Goal: Task Accomplishment & Management: Manage account settings

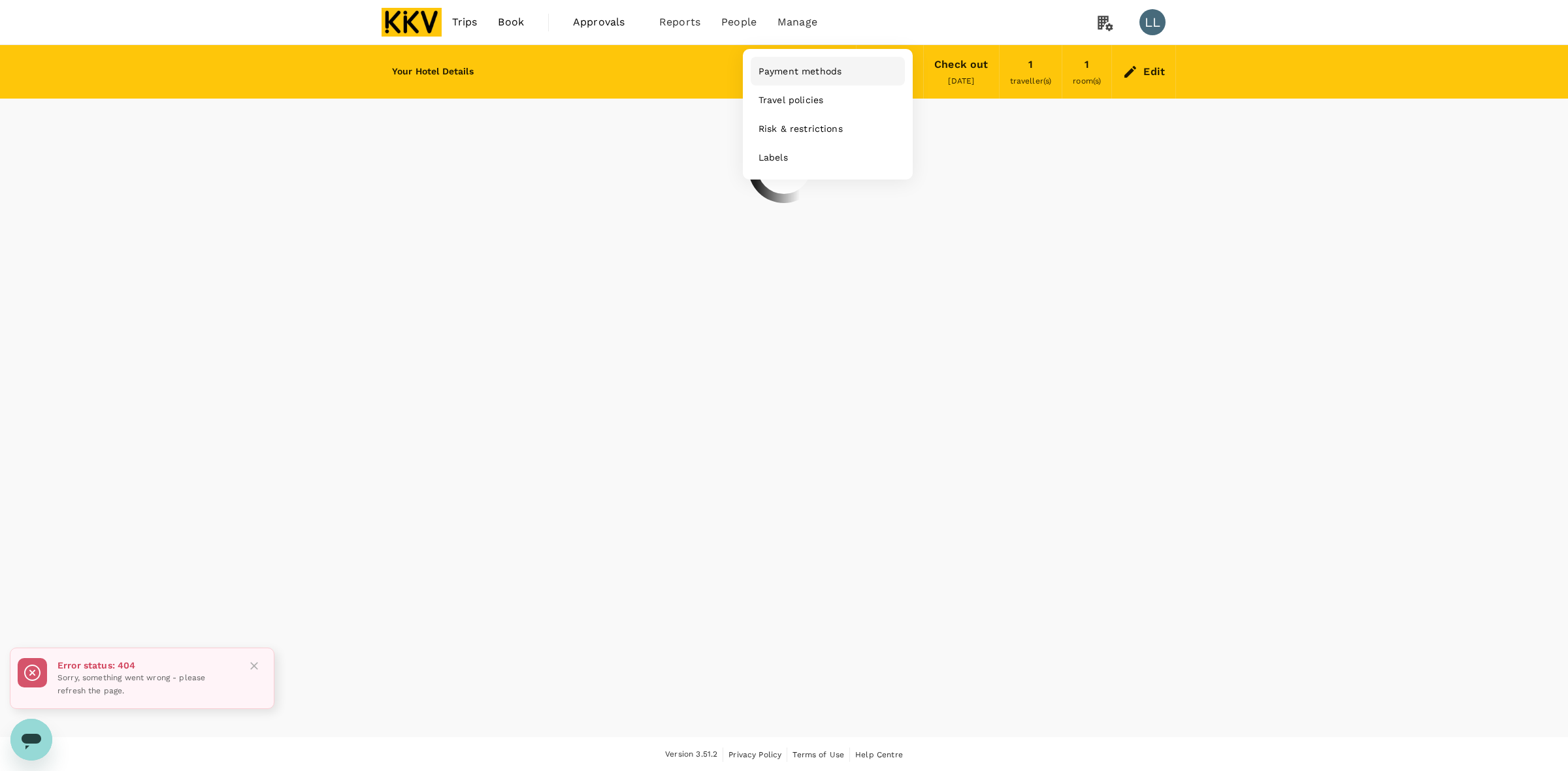
click at [791, 76] on span "Payment methods" at bounding box center [799, 71] width 83 height 13
